Goal: Task Accomplishment & Management: Use online tool/utility

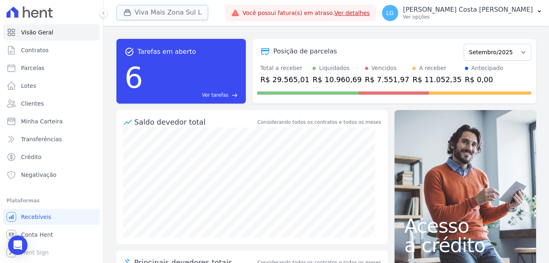
click at [169, 12] on button "Viva Mais Zona Sul L" at bounding box center [163, 12] width 92 height 15
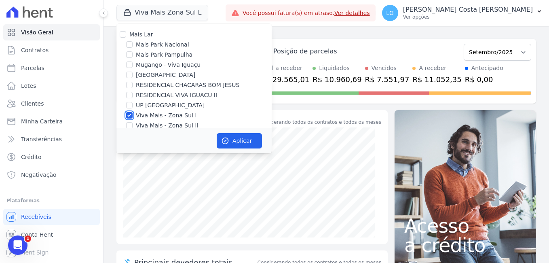
click at [129, 113] on input "Viva Mais - Zona Sul l" at bounding box center [129, 115] width 6 height 6
checkbox input "false"
click at [134, 105] on div "UP [GEOGRAPHIC_DATA]" at bounding box center [194, 105] width 155 height 8
click at [128, 106] on input "UP [GEOGRAPHIC_DATA]" at bounding box center [129, 105] width 6 height 6
checkbox input "true"
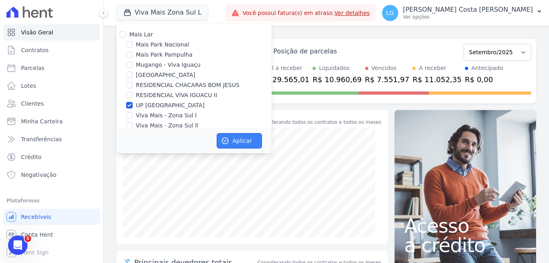
click at [247, 138] on button "Aplicar" at bounding box center [239, 140] width 45 height 15
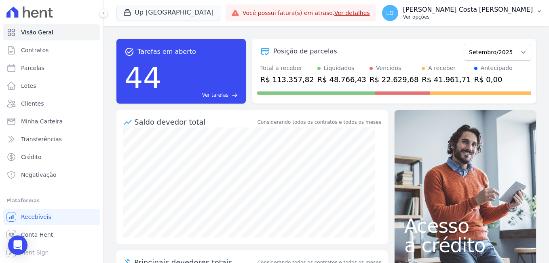
click at [513, 13] on p "[PERSON_NAME] Costa [PERSON_NAME]" at bounding box center [468, 10] width 130 height 8
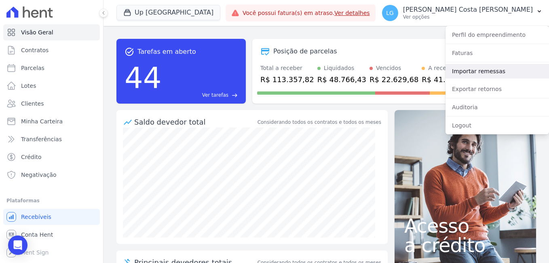
click at [487, 73] on link "Importar remessas" at bounding box center [498, 71] width 104 height 15
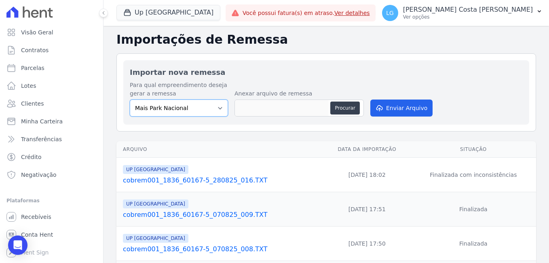
click at [208, 106] on select "[GEOGRAPHIC_DATA] [GEOGRAPHIC_DATA] Iguaçu [GEOGRAPHIC_DATA] RESIDENCIAL CHACAR…" at bounding box center [179, 108] width 98 height 17
select select "e6757d31-ef2c-407d-bc72-989ba5344f64"
click at [130, 100] on select "[GEOGRAPHIC_DATA] [GEOGRAPHIC_DATA] Iguaçu [GEOGRAPHIC_DATA] RESIDENCIAL CHACAR…" at bounding box center [179, 108] width 98 height 17
click at [342, 110] on button "Procurar" at bounding box center [345, 108] width 29 height 13
type input "cobrem001_1836_60167-5_170925_002.TXT"
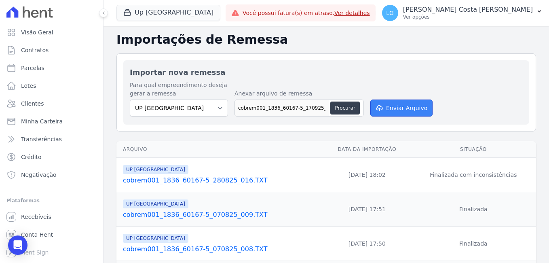
click at [390, 108] on button "Enviar Arquivo" at bounding box center [402, 108] width 62 height 17
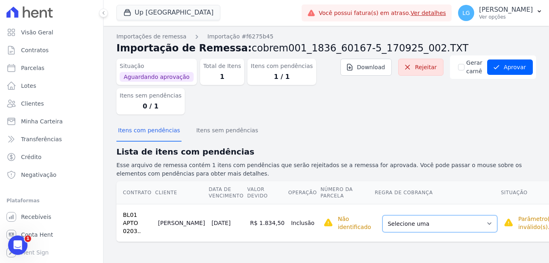
click at [413, 228] on select "Selecione uma Nova Parcela Avulsa Parcela Avulsa Existente Sinal (1 X R$ 2.841,…" at bounding box center [440, 223] width 115 height 17
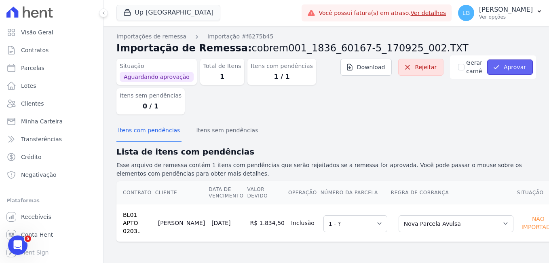
click at [513, 66] on button "Aprovar" at bounding box center [511, 66] width 46 height 15
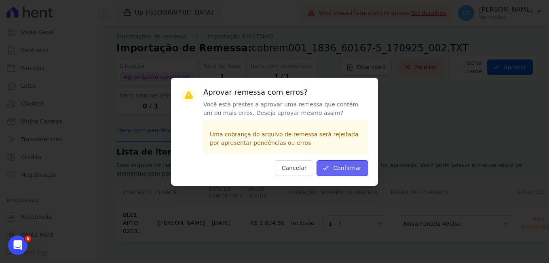
click at [344, 165] on button "Confirmar" at bounding box center [343, 168] width 52 height 16
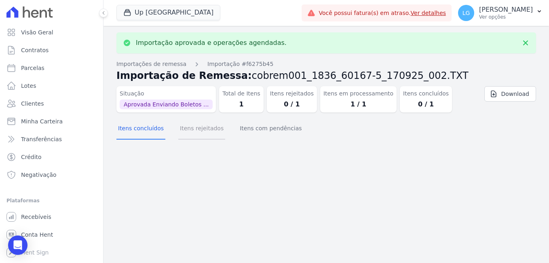
click at [186, 129] on button "Itens rejeitados" at bounding box center [201, 129] width 47 height 21
click at [243, 132] on button "Itens com pendências" at bounding box center [270, 129] width 65 height 21
click at [148, 131] on button "Itens concluídos" at bounding box center [141, 129] width 49 height 21
click at [195, 130] on button "Itens rejeitados" at bounding box center [201, 129] width 47 height 21
click at [202, 132] on button "Itens rejeitados" at bounding box center [201, 129] width 47 height 21
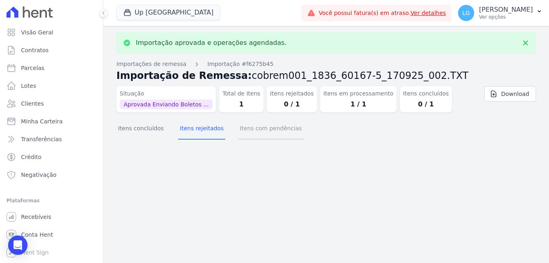
click at [248, 129] on button "Itens com pendências" at bounding box center [270, 129] width 65 height 21
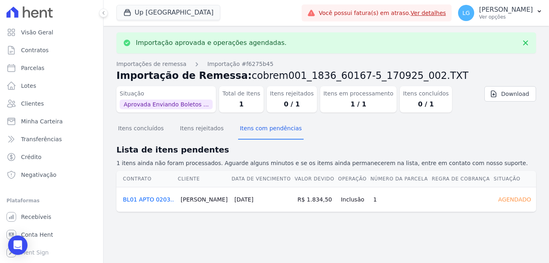
click at [159, 200] on link "BL01 APTO 0203.." at bounding box center [148, 199] width 51 height 6
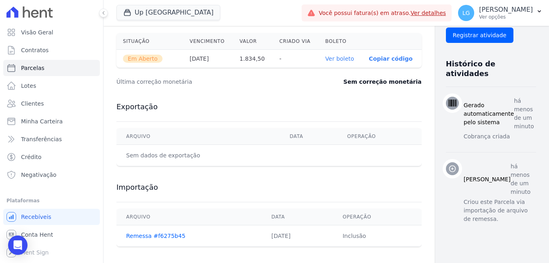
scroll to position [291, 0]
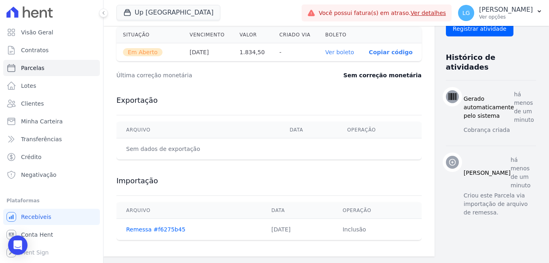
click at [327, 53] on link "Ver boleto" at bounding box center [340, 52] width 29 height 6
